Goal: Check status: Check status

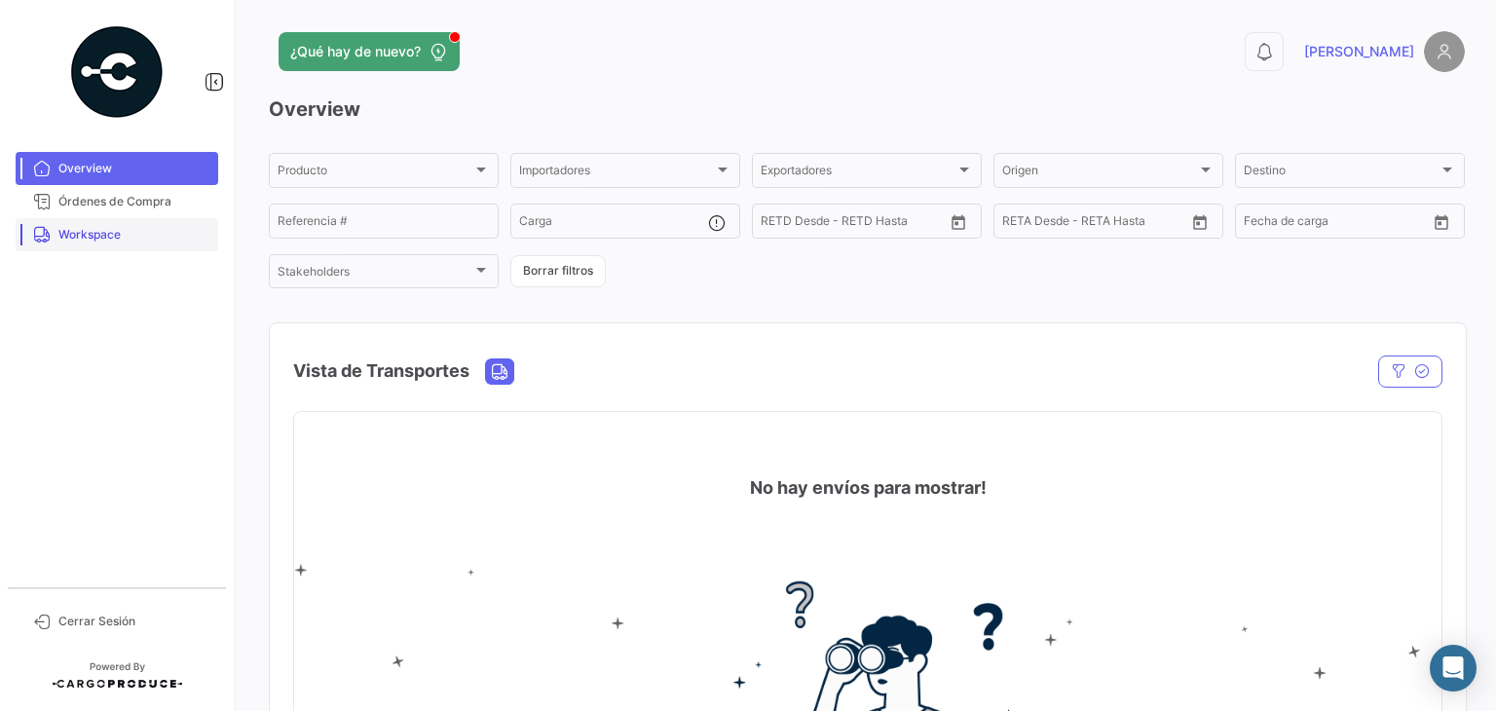
click at [120, 236] on span "Workspace" at bounding box center [134, 235] width 152 height 18
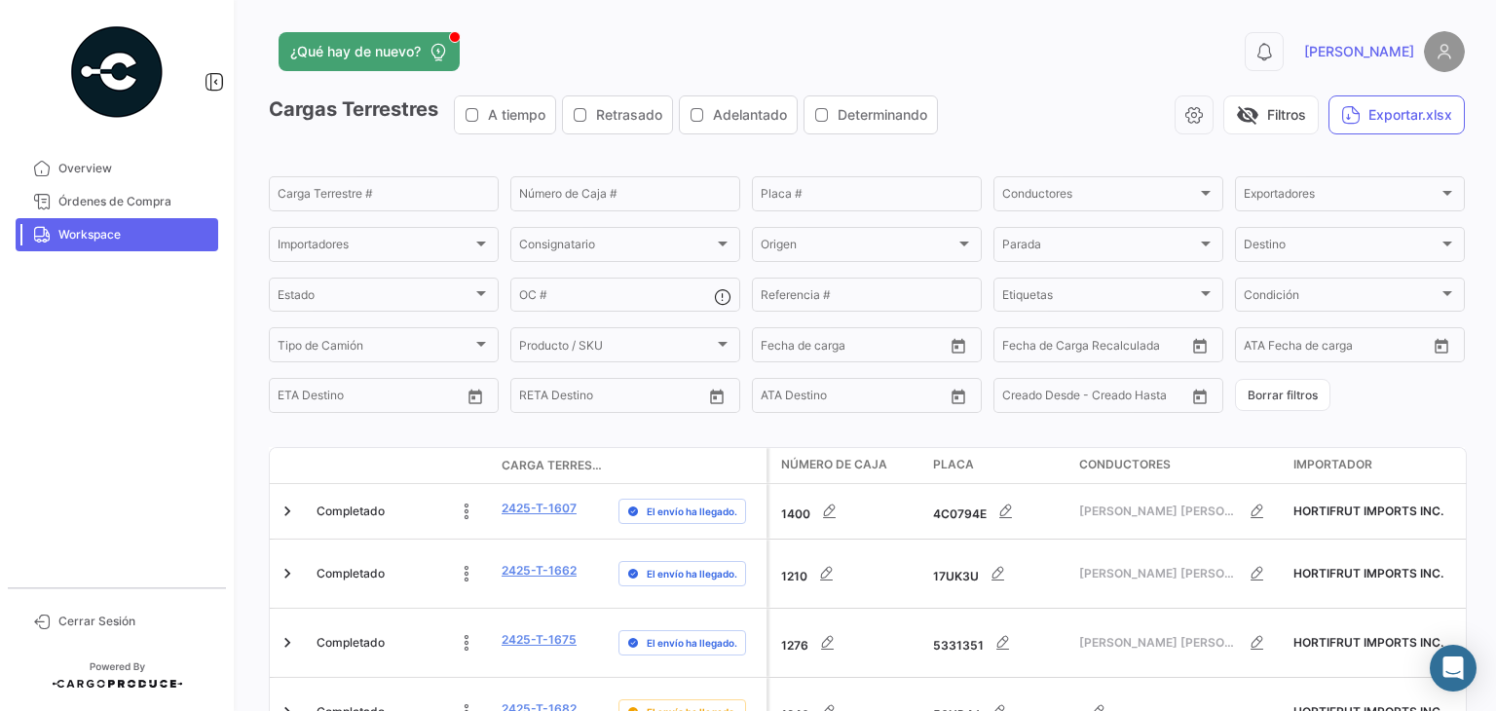
click at [245, 476] on div "¿Qué hay de nuevo? 0 [PERSON_NAME] Terrestres A tiempo Retrasado Adelantado Det…" at bounding box center [867, 355] width 1258 height 711
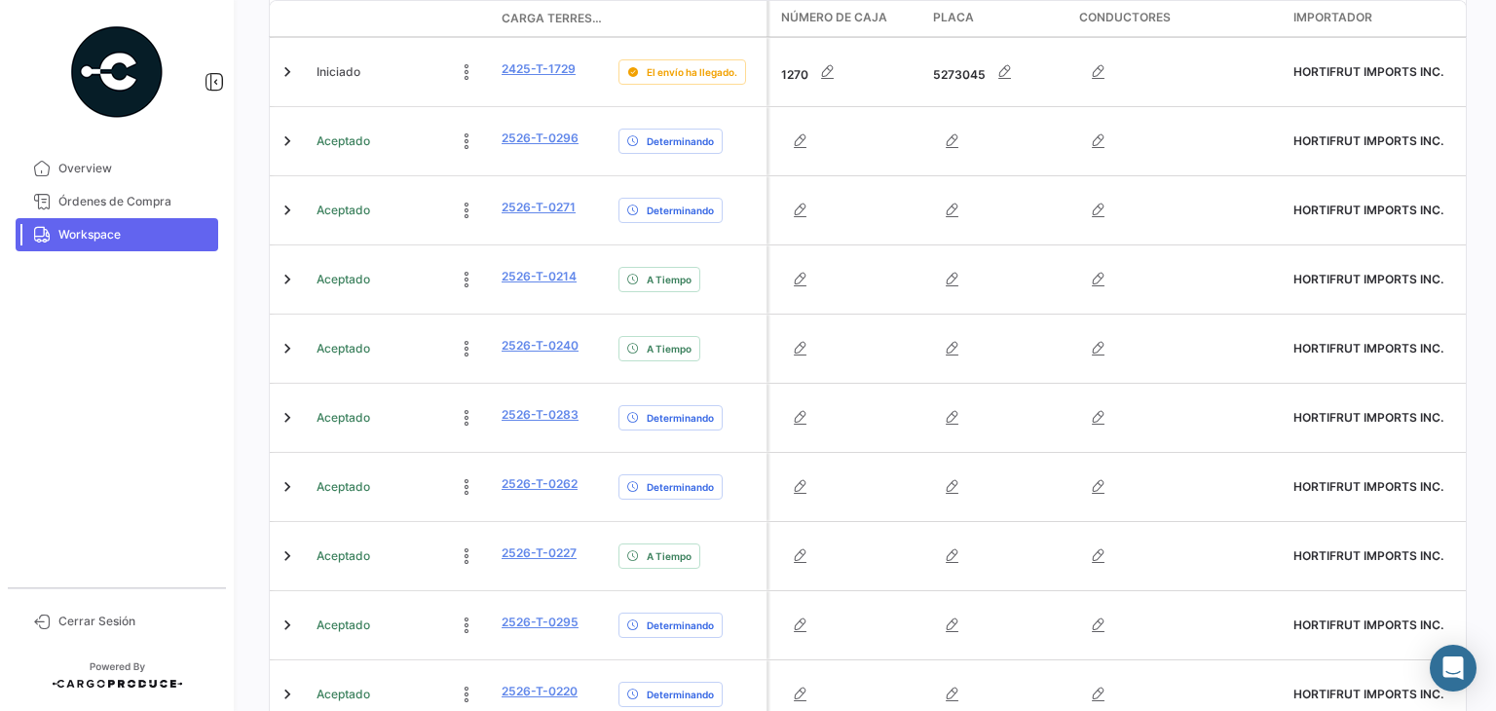
scroll to position [779, 0]
click at [542, 617] on mat-tooltip-component "2526-T-0295" at bounding box center [539, 596] width 129 height 56
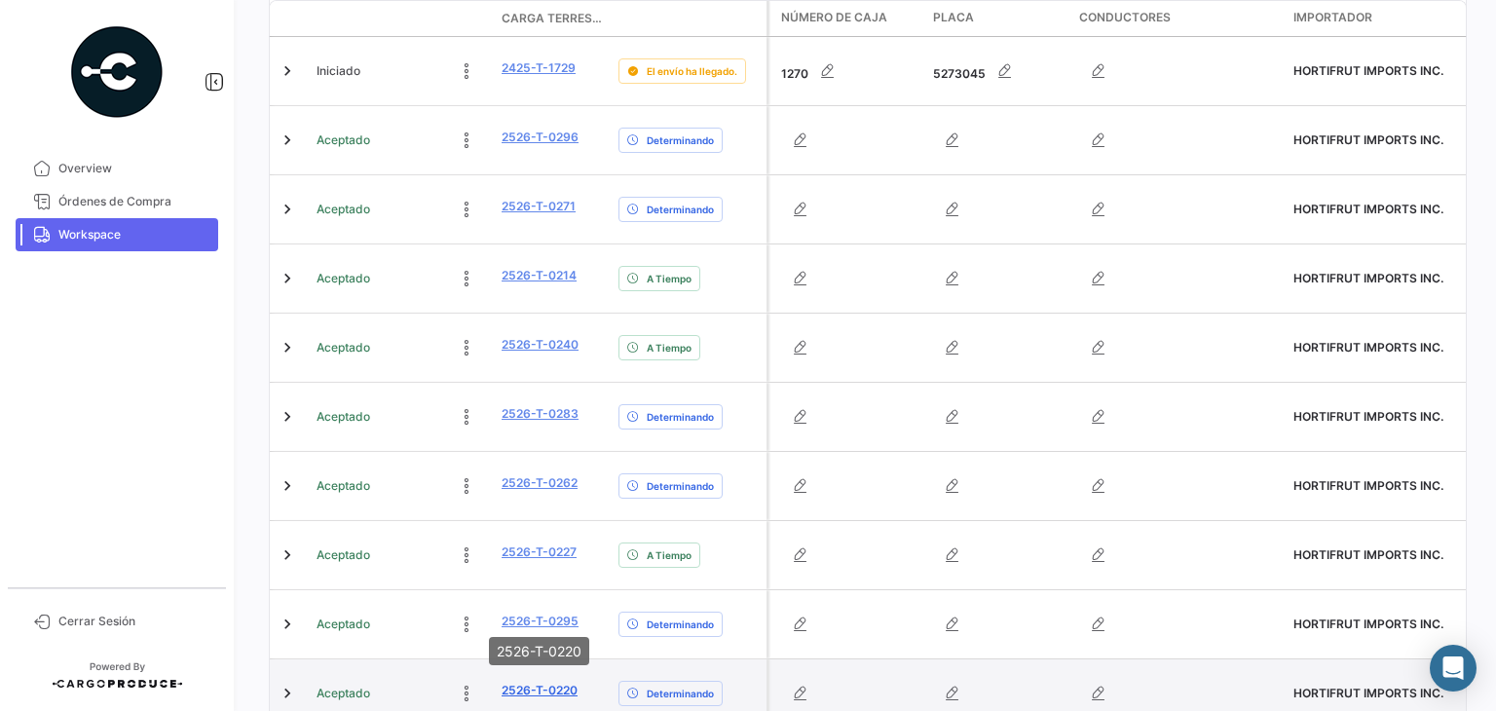
click at [535, 682] on link "2526-T-0220" at bounding box center [540, 691] width 76 height 18
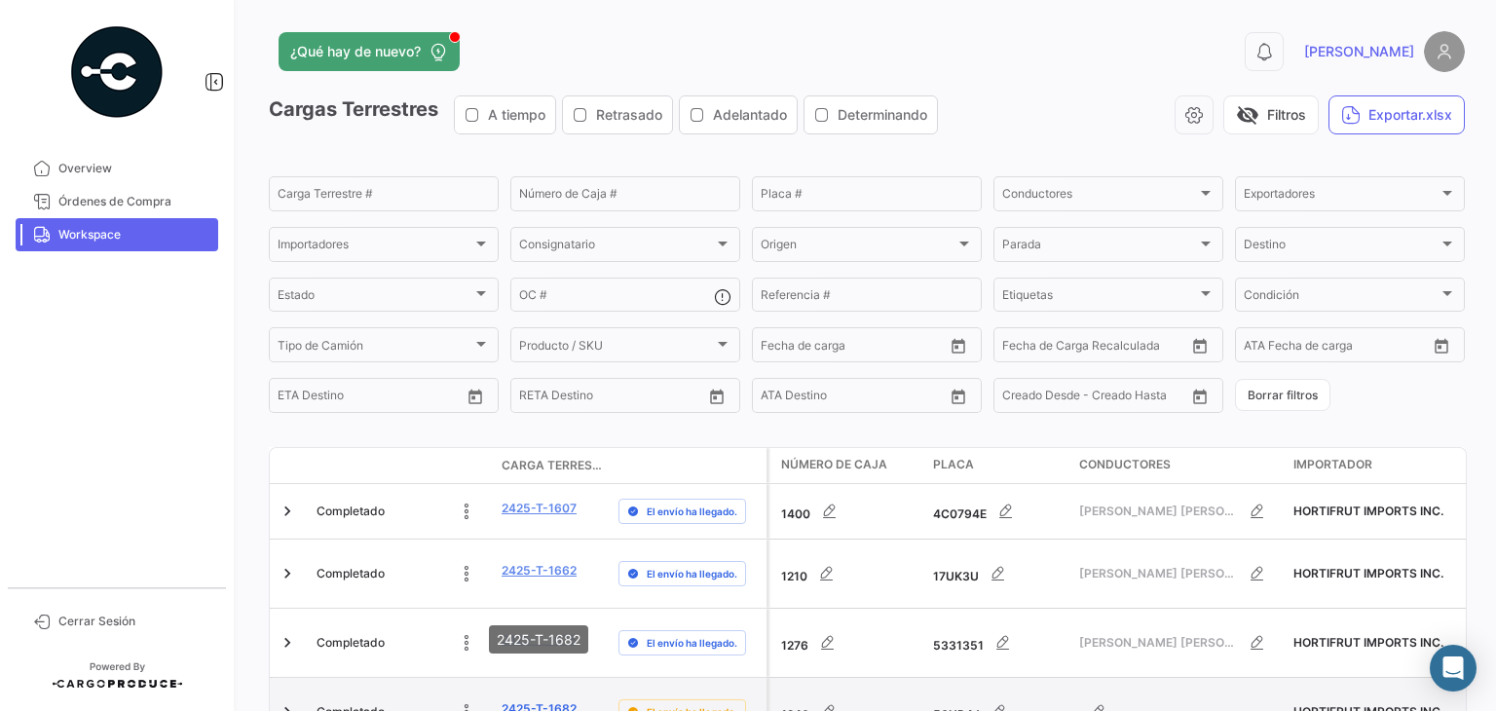
click at [534, 700] on link "2425-T-1682" at bounding box center [539, 709] width 75 height 18
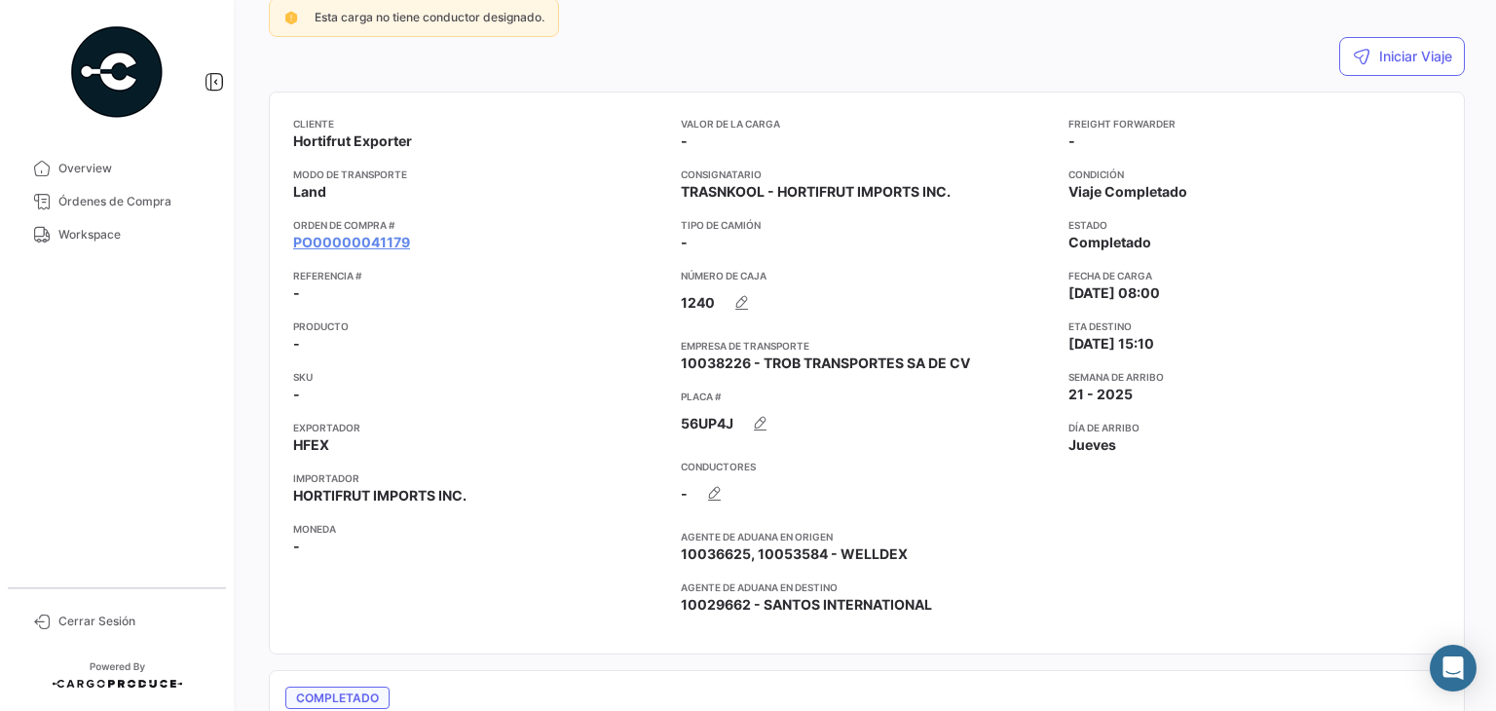
scroll to position [234, 0]
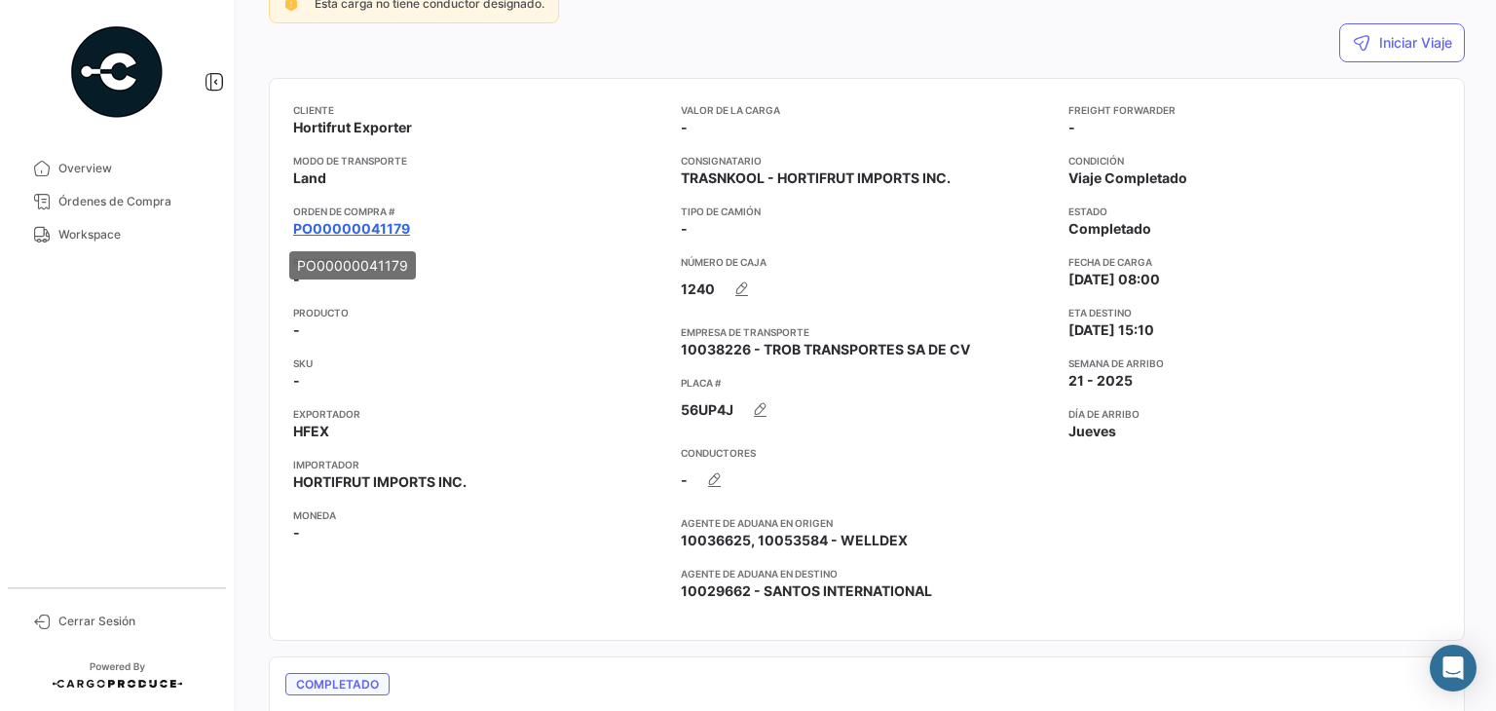
click at [348, 233] on link "PO00000041179" at bounding box center [351, 228] width 117 height 19
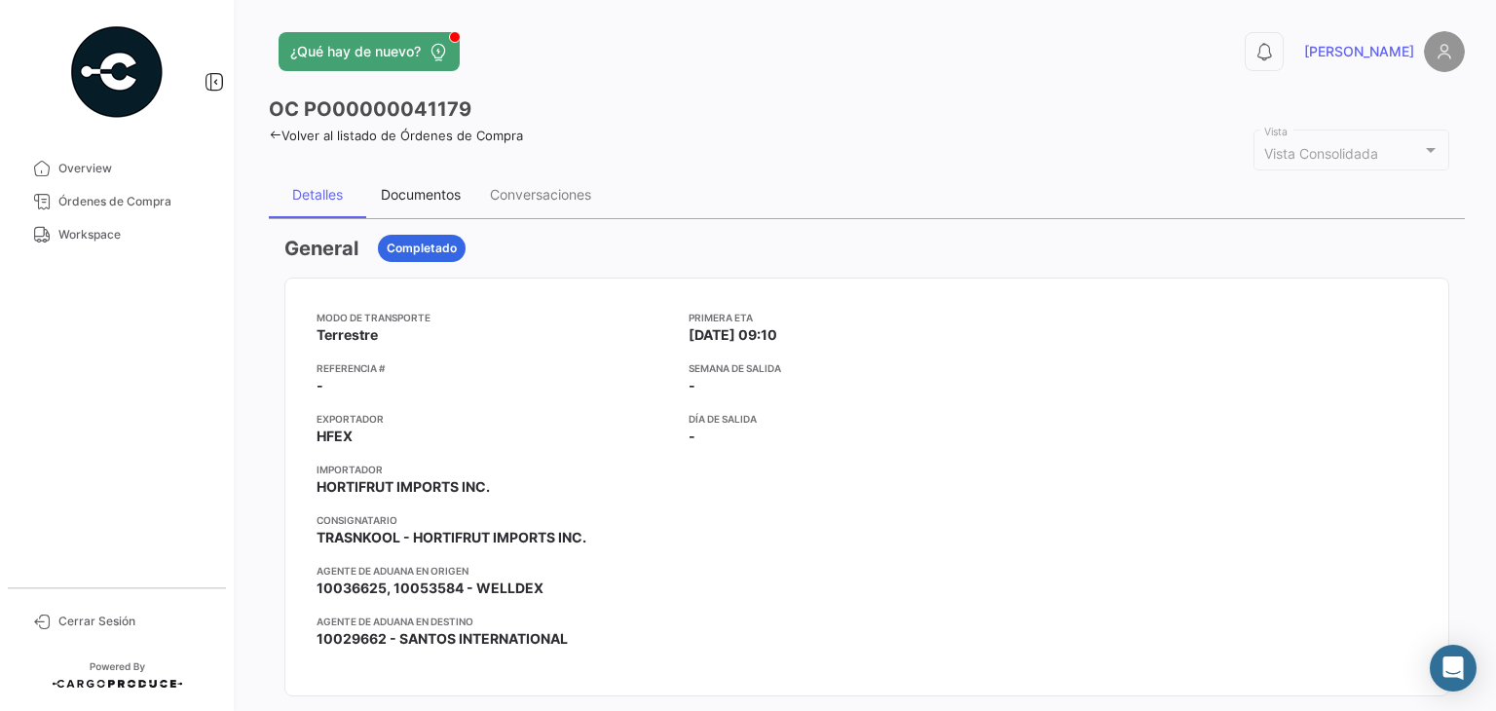
click at [460, 200] on div "Documentos" at bounding box center [421, 194] width 80 height 17
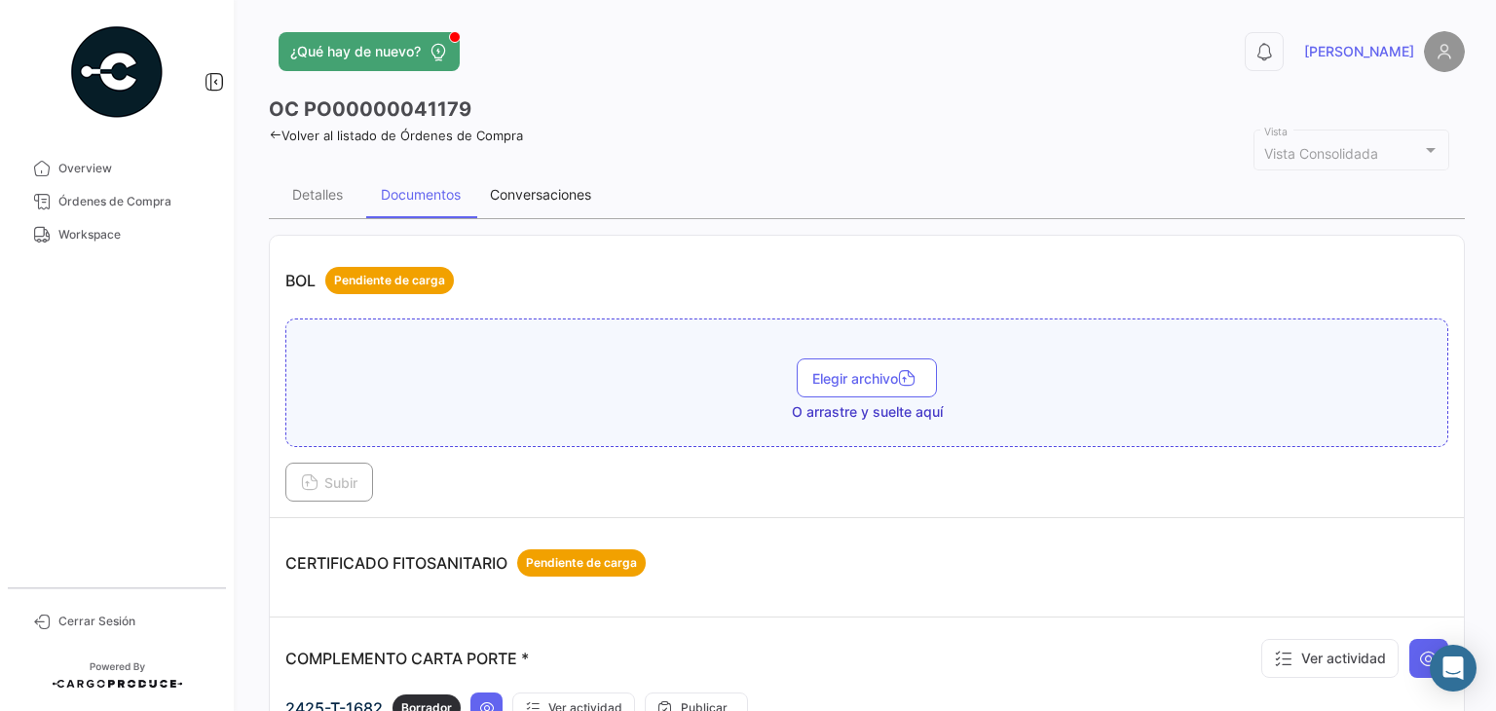
click at [530, 200] on div "Conversaciones" at bounding box center [540, 194] width 101 height 17
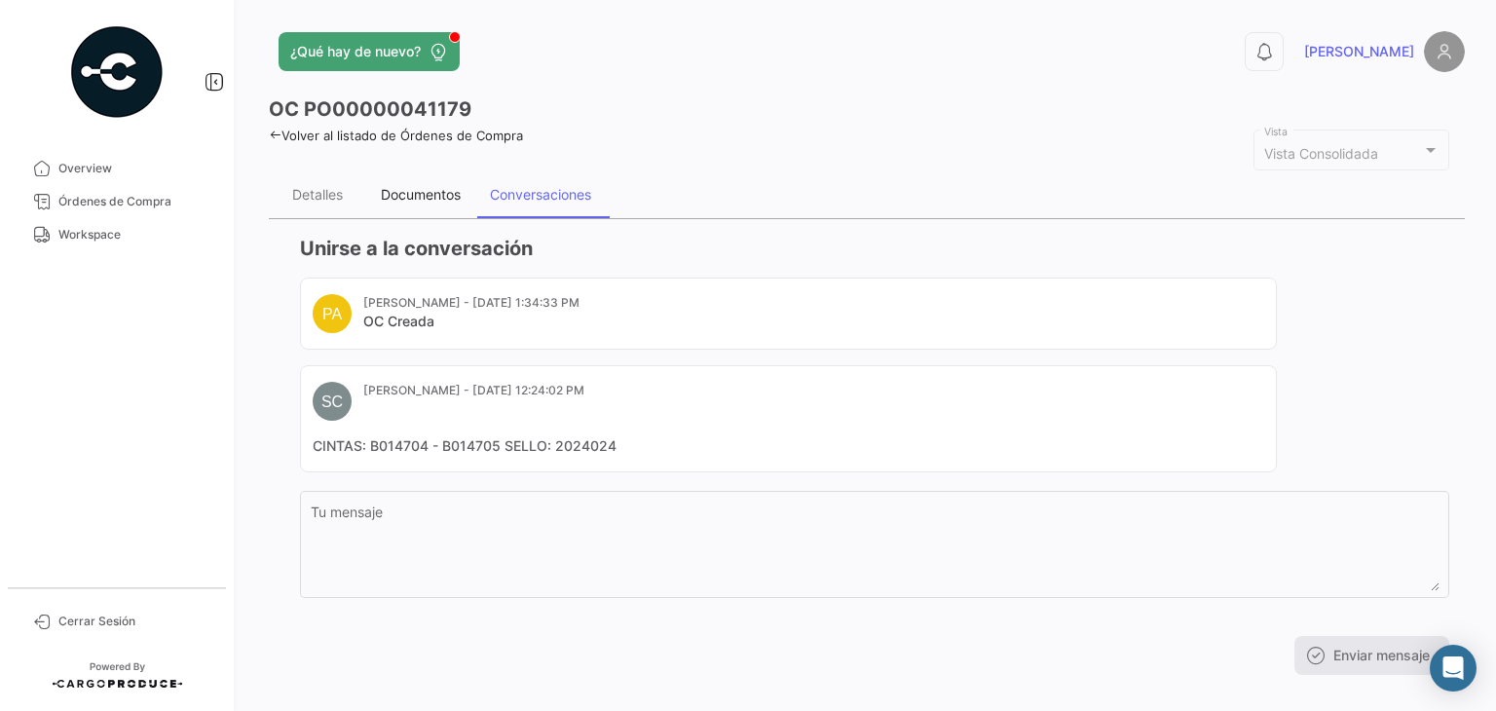
click at [426, 195] on div "Documentos" at bounding box center [421, 194] width 80 height 17
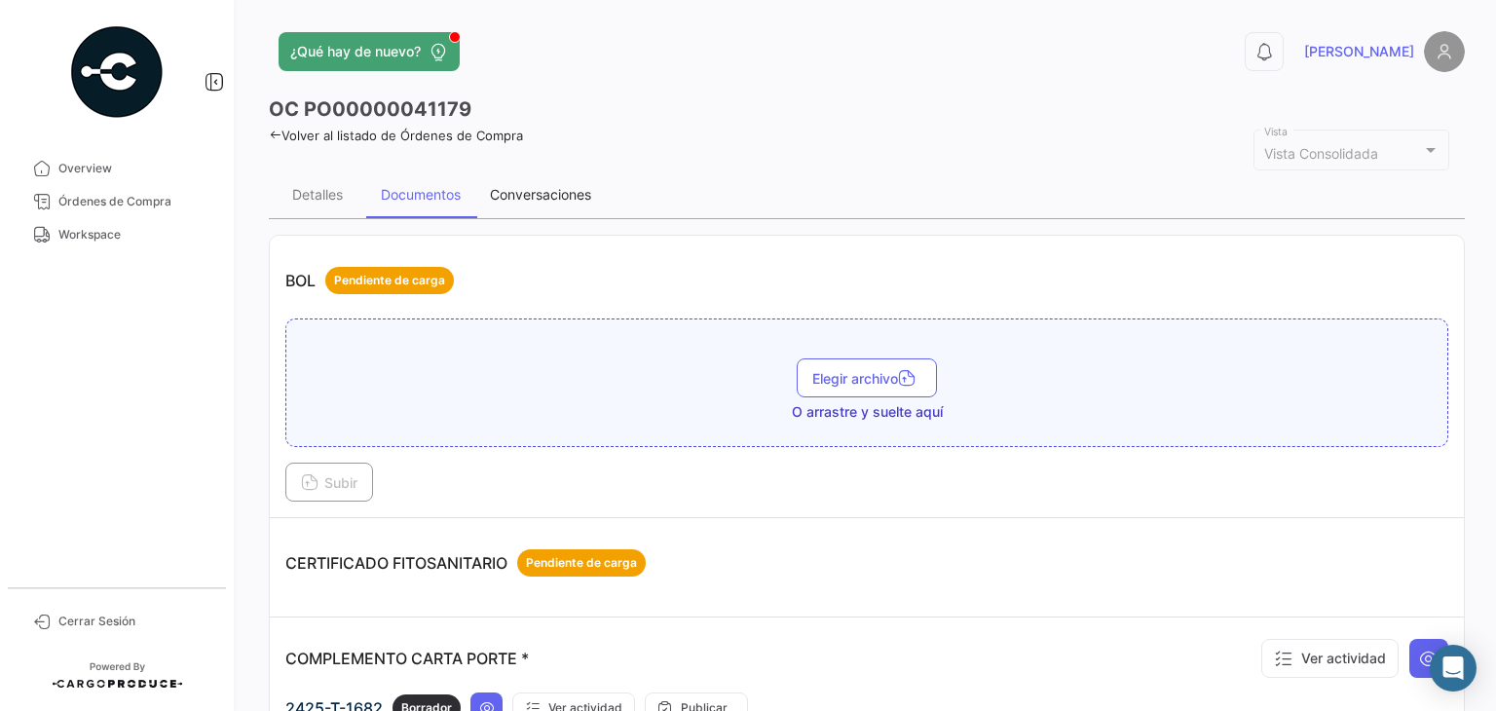
click at [530, 204] on div "Conversaciones" at bounding box center [540, 194] width 131 height 47
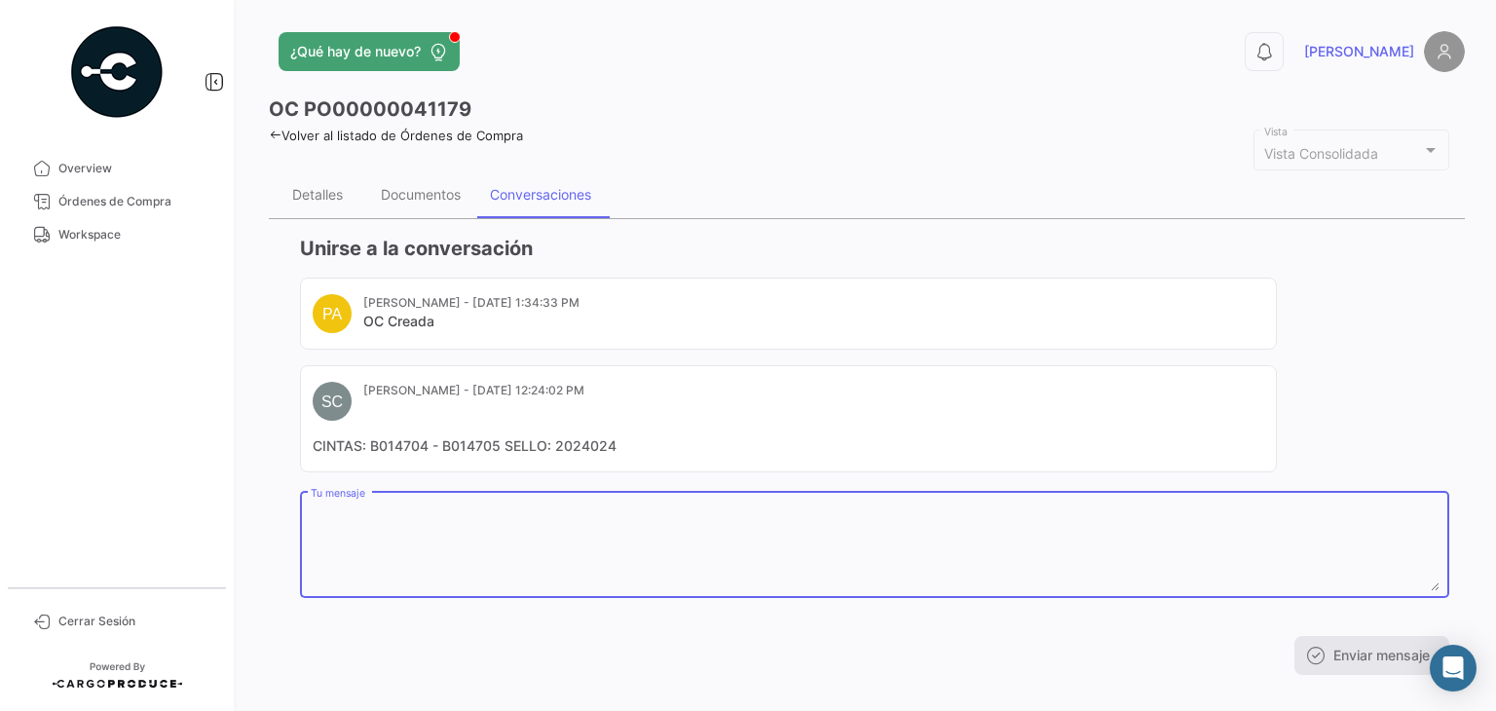
click at [370, 510] on textarea "Tu mensaje" at bounding box center [875, 549] width 1129 height 86
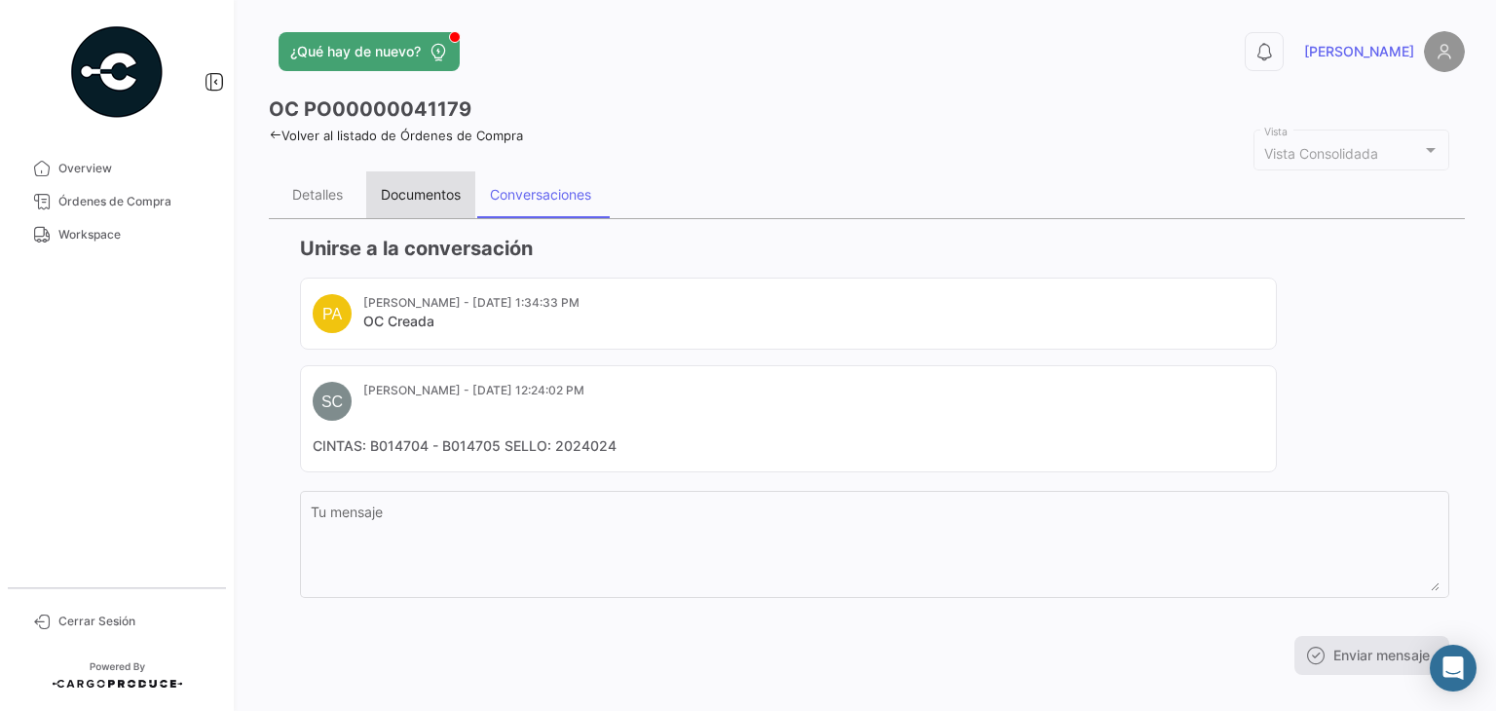
click at [426, 190] on div "Documentos" at bounding box center [421, 194] width 80 height 17
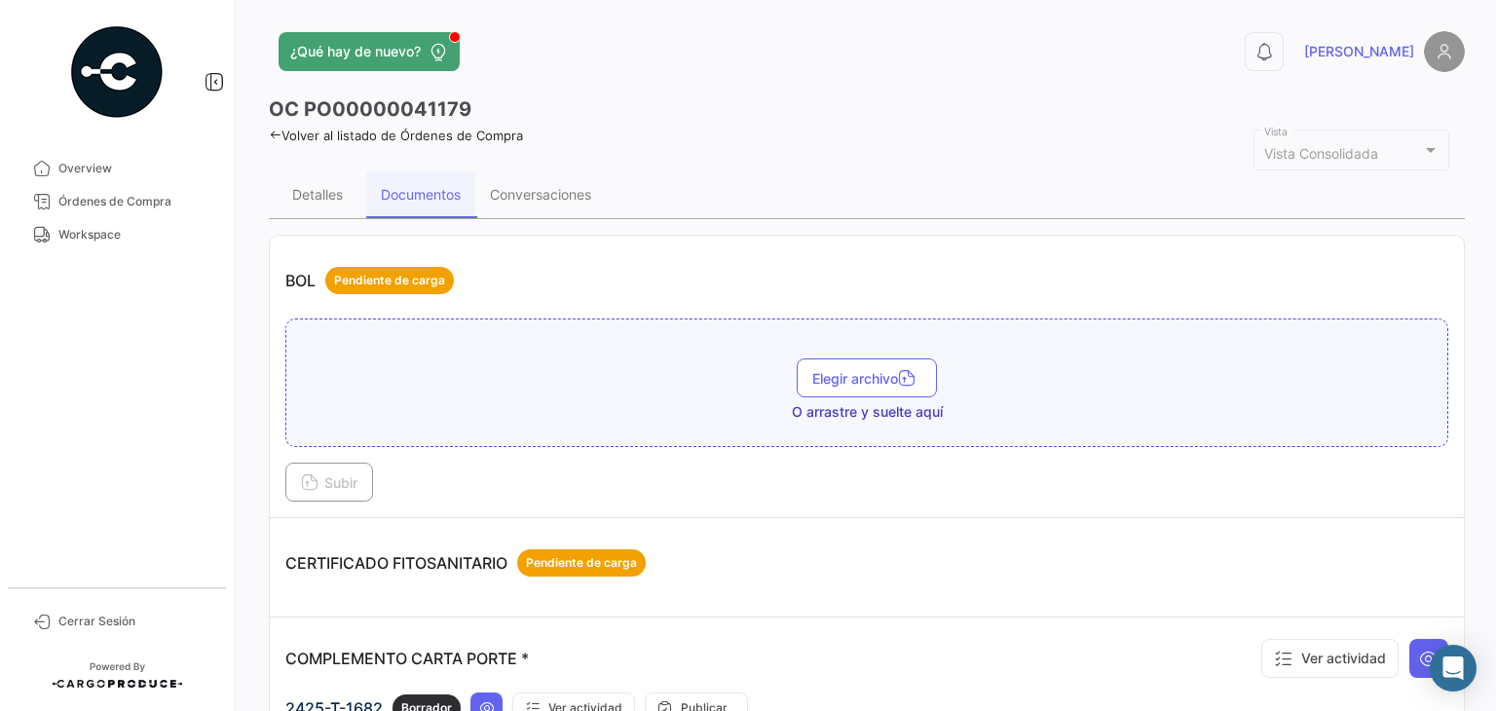
click at [257, 340] on div "¿Qué hay de nuevo? 0 [PERSON_NAME] PO00000041179 Volver al listado de Órdenes d…" at bounding box center [867, 355] width 1258 height 711
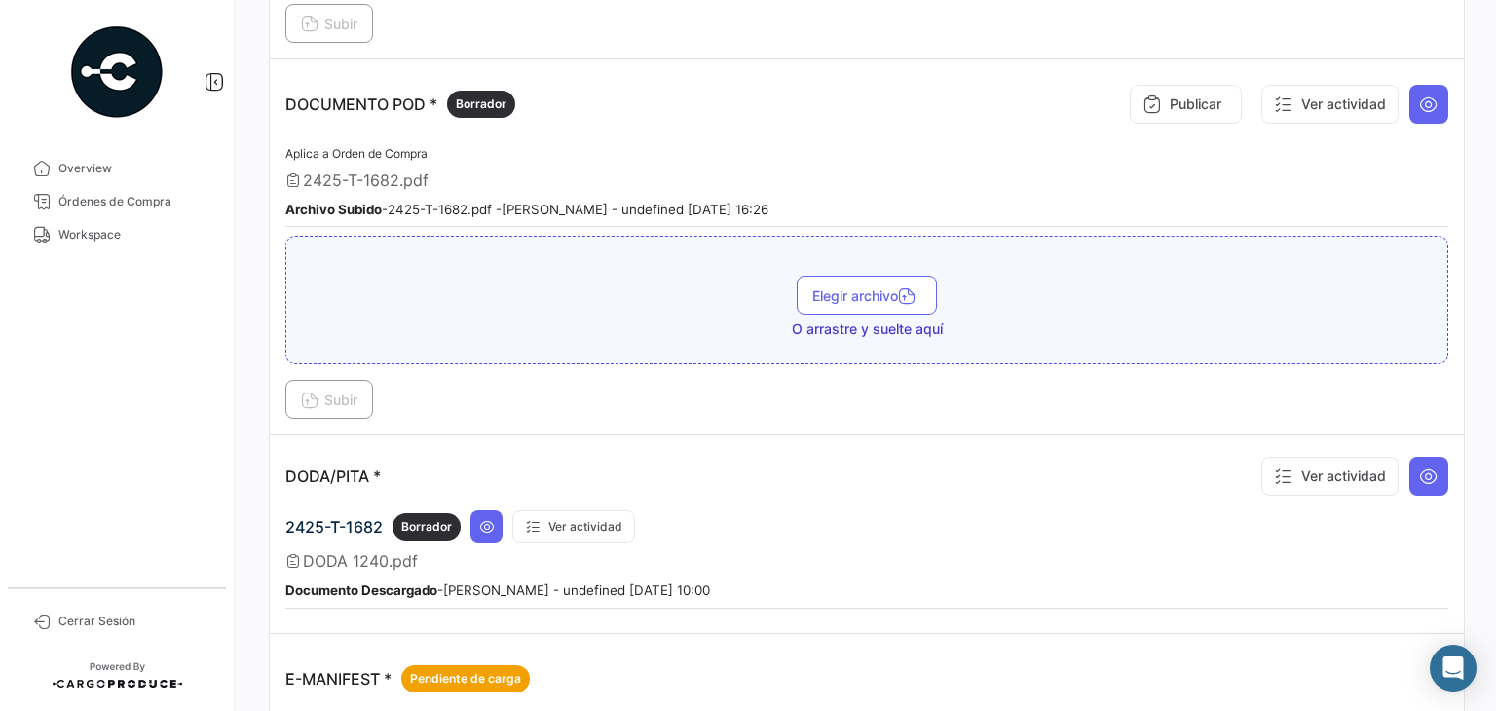
scroll to position [955, 0]
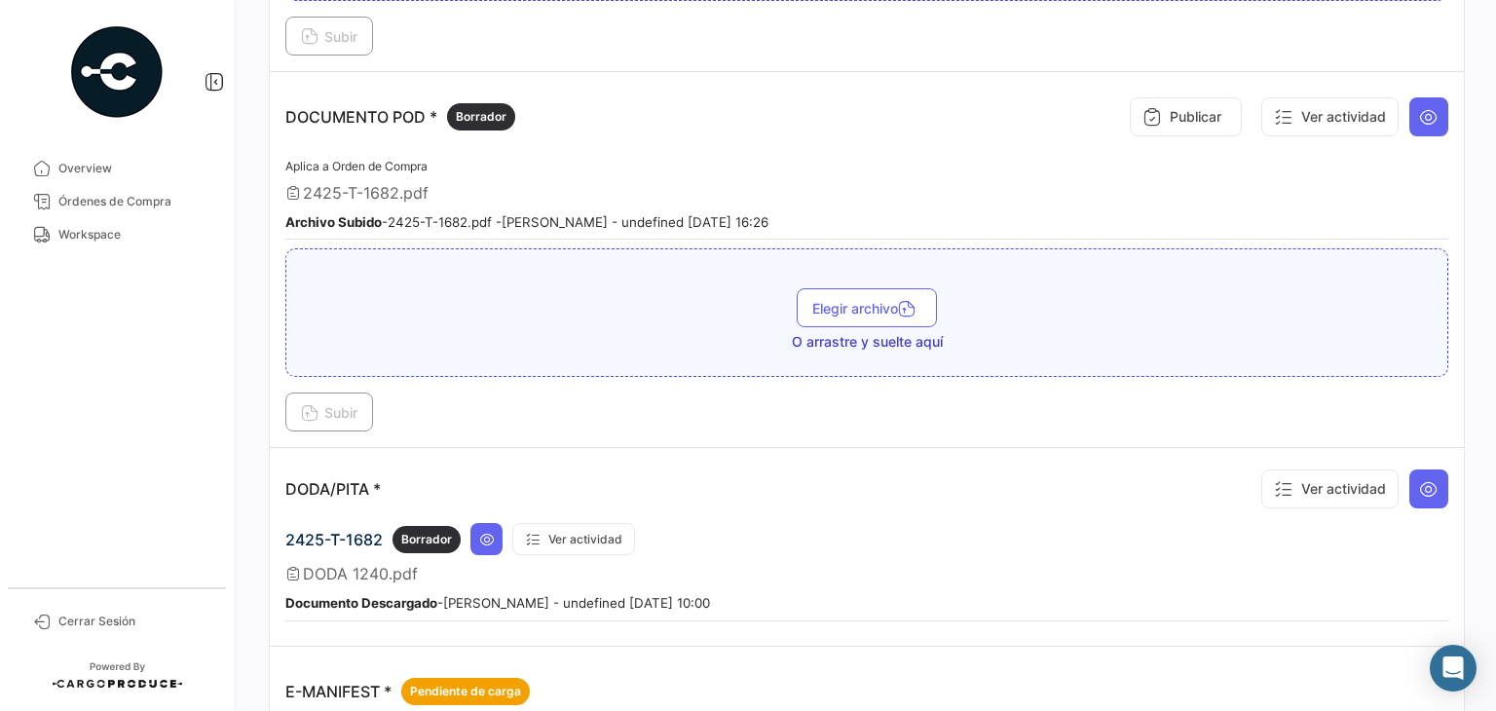
click at [1031, 183] on div "2425-T-1682.pdf" at bounding box center [866, 192] width 1163 height 19
click at [91, 228] on span "Workspace" at bounding box center [134, 235] width 152 height 18
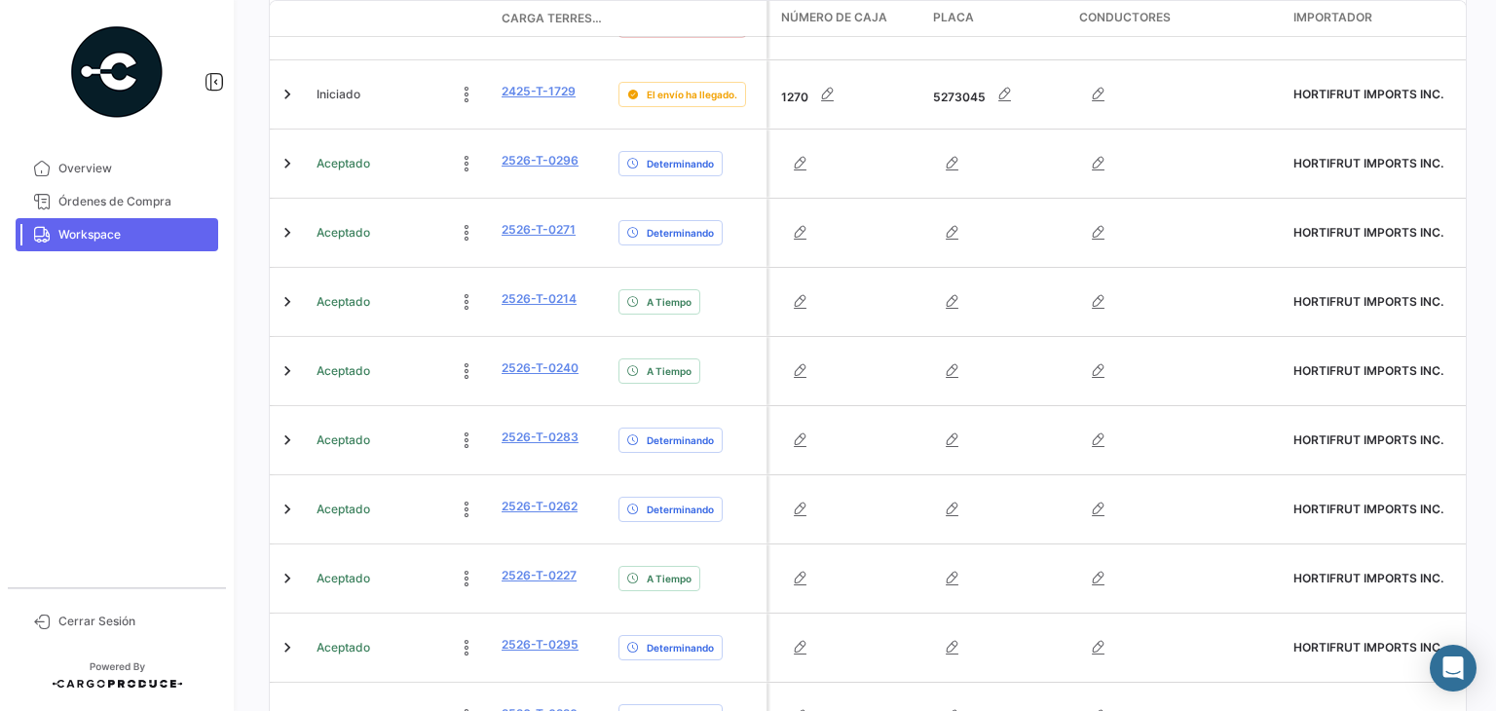
scroll to position [814, 0]
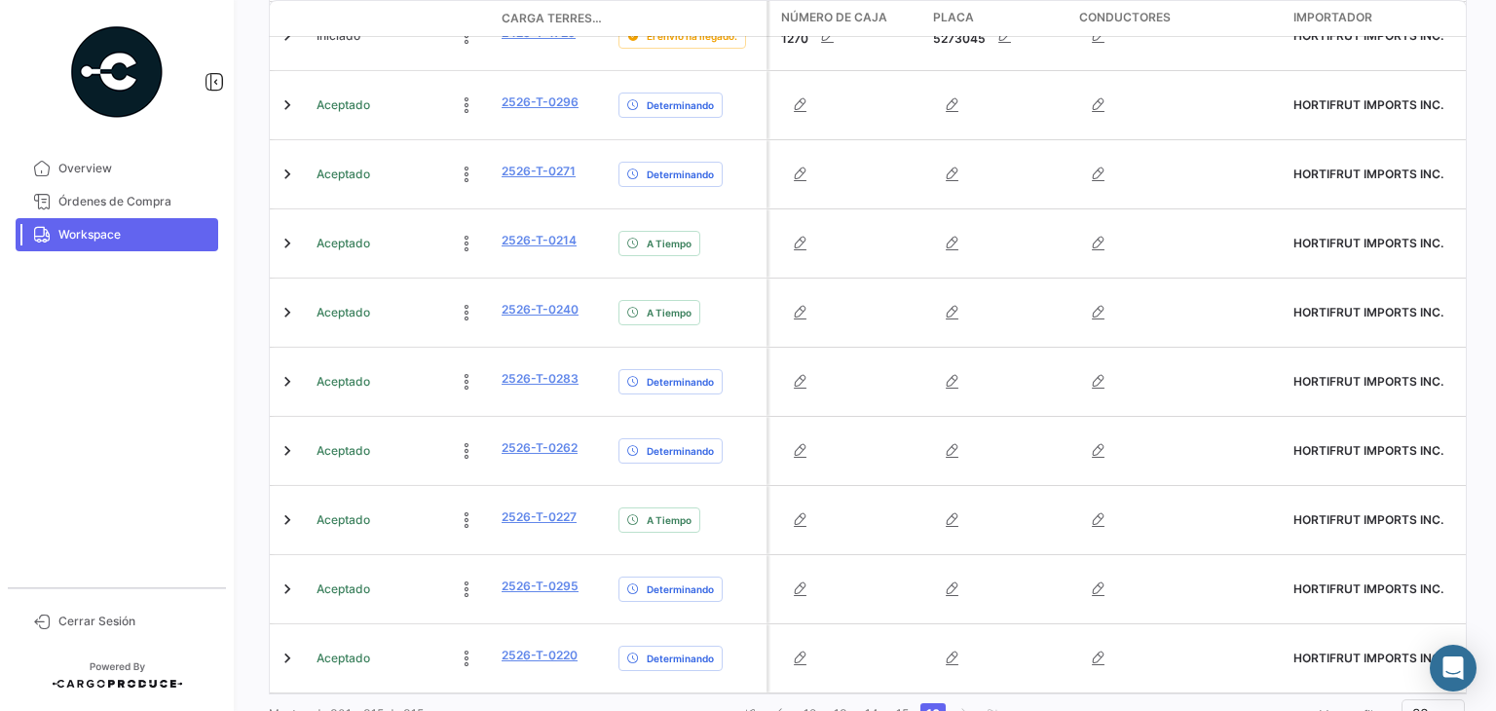
click at [988, 703] on link "go to last page" at bounding box center [992, 713] width 23 height 21
click at [973, 694] on div "¿Qué hay de nuevo? 0 [PERSON_NAME] Terrestres A tiempo Retrasado Adelantado Det…" at bounding box center [867, 355] width 1258 height 711
